Goal: Find specific page/section: Find specific page/section

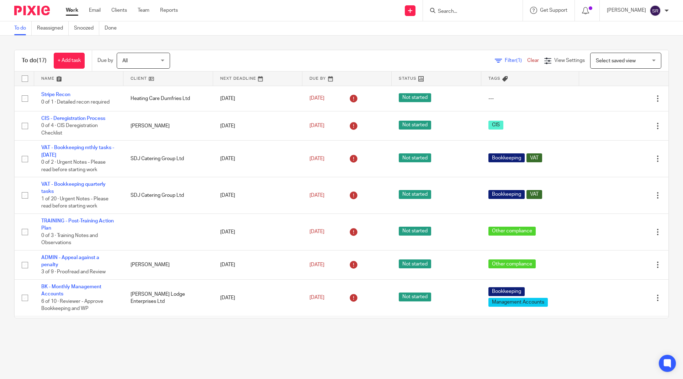
click at [473, 12] on input "Search" at bounding box center [469, 12] width 64 height 6
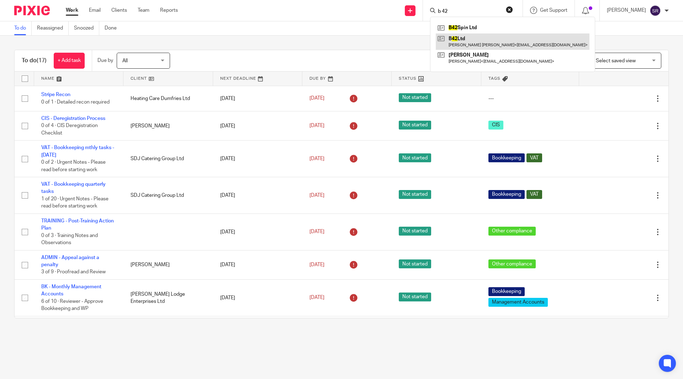
type input "b 42"
click at [473, 44] on link at bounding box center [513, 41] width 154 height 16
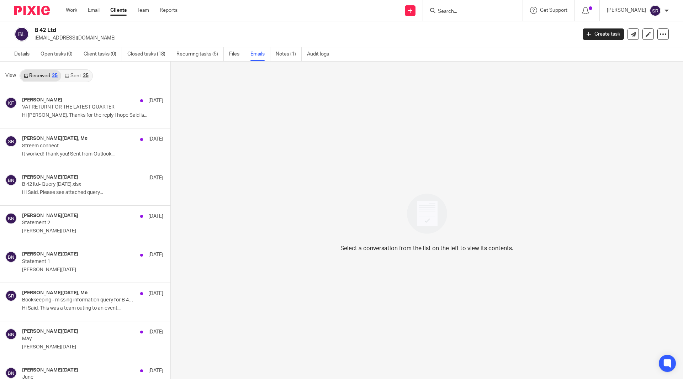
click at [74, 78] on link "Sent 25" at bounding box center [76, 75] width 31 height 11
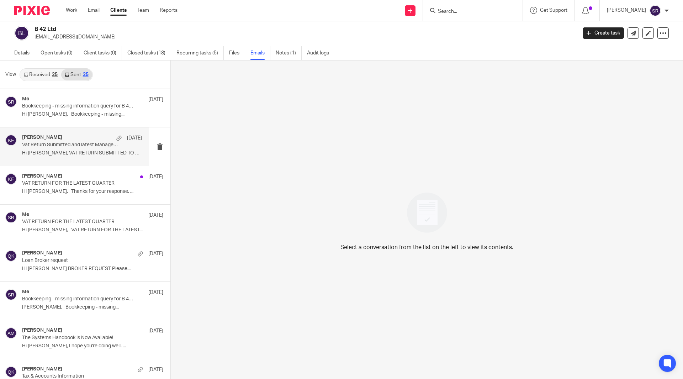
click at [67, 151] on p "Hi Ben, VAT RETURN SUBMITTED TO HMRC AND..." at bounding box center [82, 153] width 120 height 6
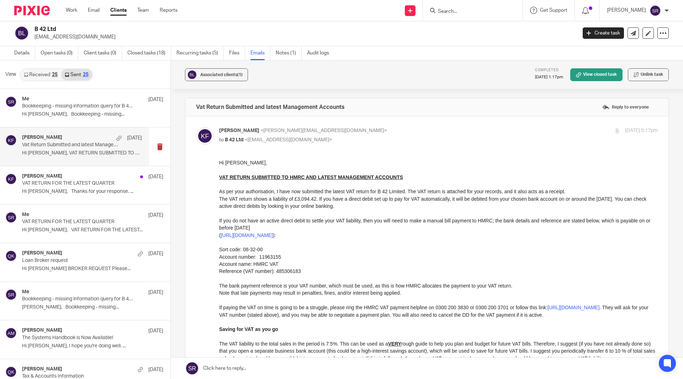
scroll to position [0, 0]
click at [77, 9] on link "Work" at bounding box center [71, 10] width 11 height 7
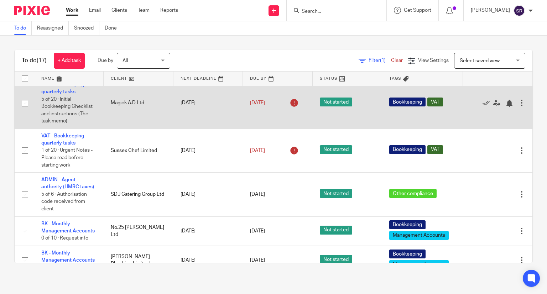
scroll to position [463, 0]
